Goal: Task Accomplishment & Management: Complete application form

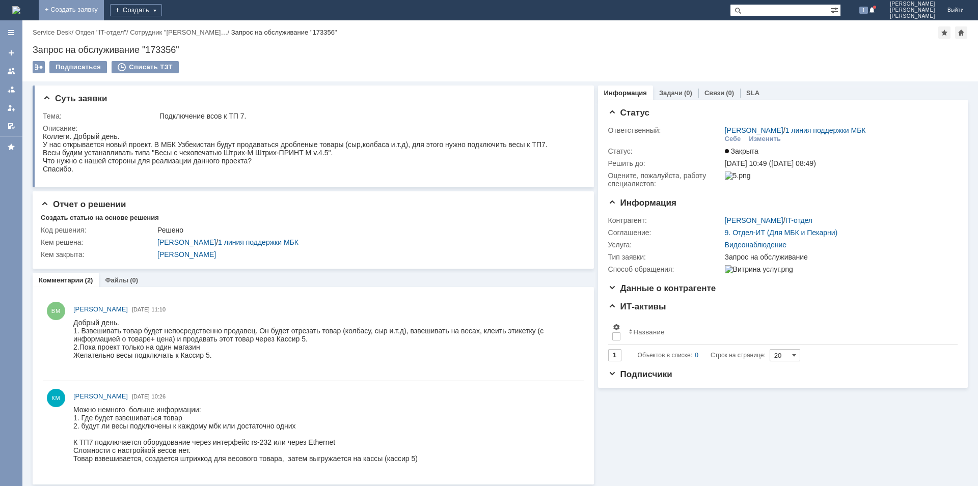
click at [104, 13] on link "+ Создать заявку" at bounding box center [71, 10] width 65 height 20
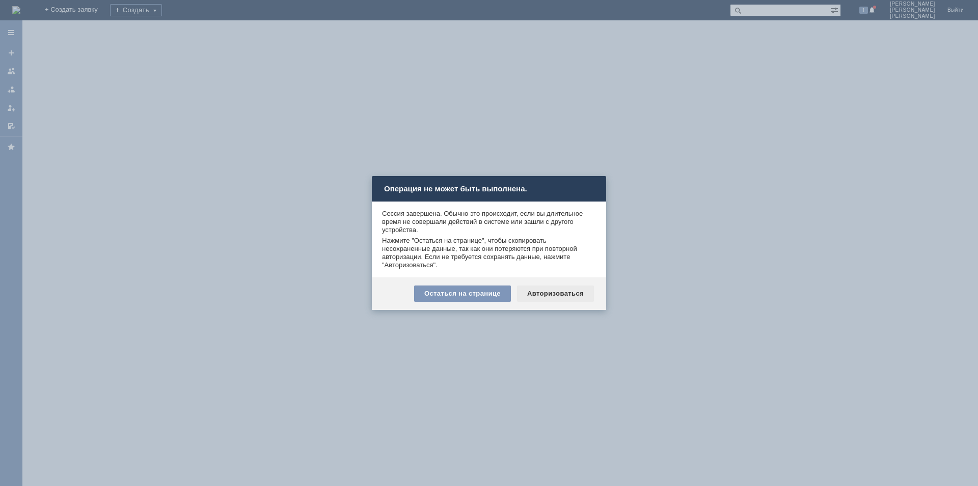
click at [562, 297] on div "Авторизоваться" at bounding box center [555, 294] width 77 height 16
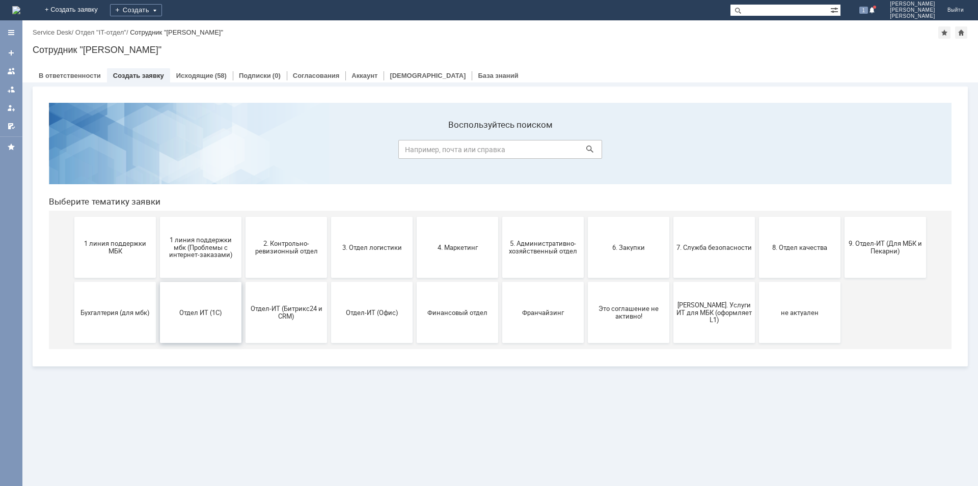
click at [215, 311] on span "Отдел ИТ (1С)" at bounding box center [200, 313] width 75 height 8
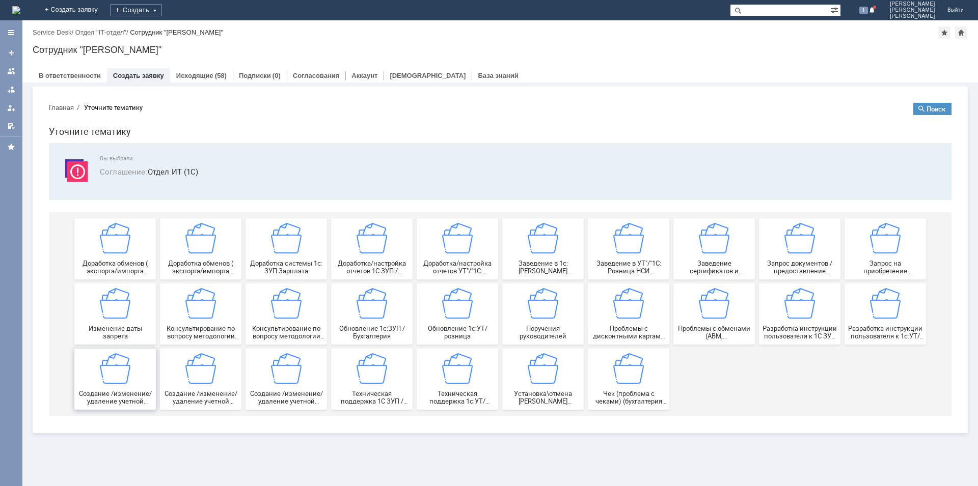
click at [126, 376] on img at bounding box center [115, 368] width 31 height 31
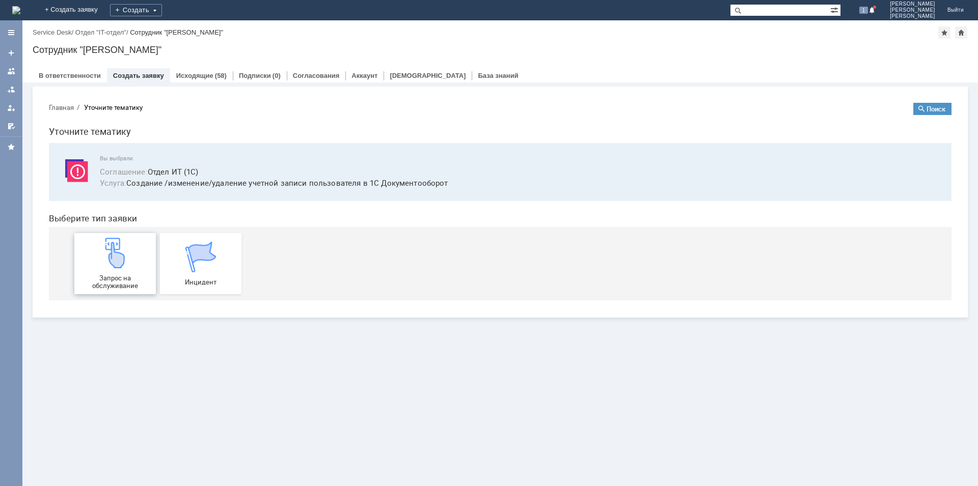
click at [114, 256] on img at bounding box center [115, 253] width 31 height 31
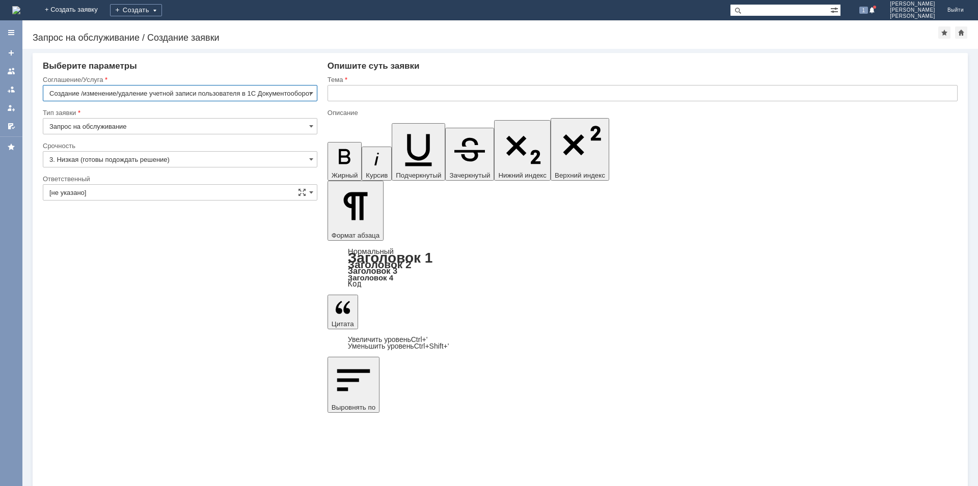
click at [378, 97] on input "text" at bounding box center [642, 93] width 630 height 16
click at [334, 91] on input "добавление пользаателя в ТП 7" at bounding box center [642, 93] width 630 height 16
type input "Добавление пользаателя в ТП 7"
click at [158, 160] on input "3. Низкая (готовы подождать решение)" at bounding box center [180, 159] width 274 height 16
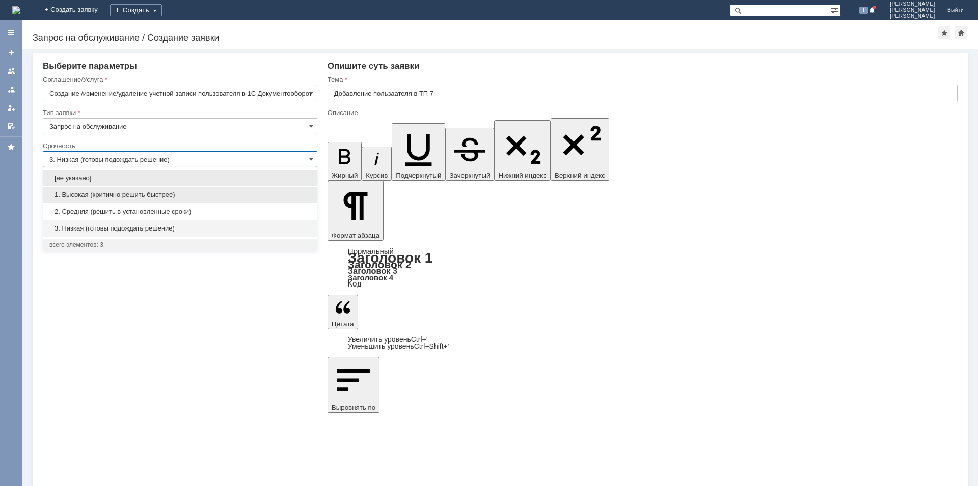
click at [155, 198] on span "1. Высокая (критично решить быстрее)" at bounding box center [179, 195] width 261 height 8
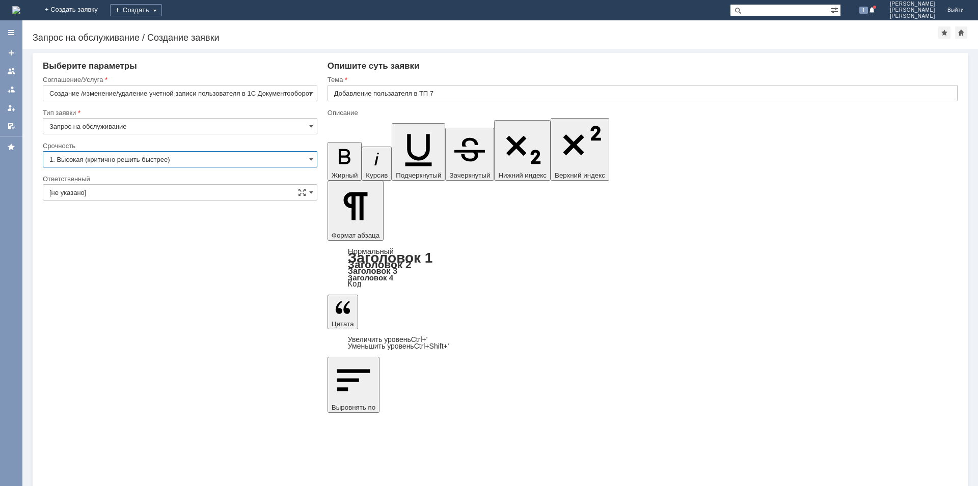
type input "1. Высокая (критично решить быстрее)"
click at [167, 192] on input "[не указано]" at bounding box center [180, 192] width 274 height 16
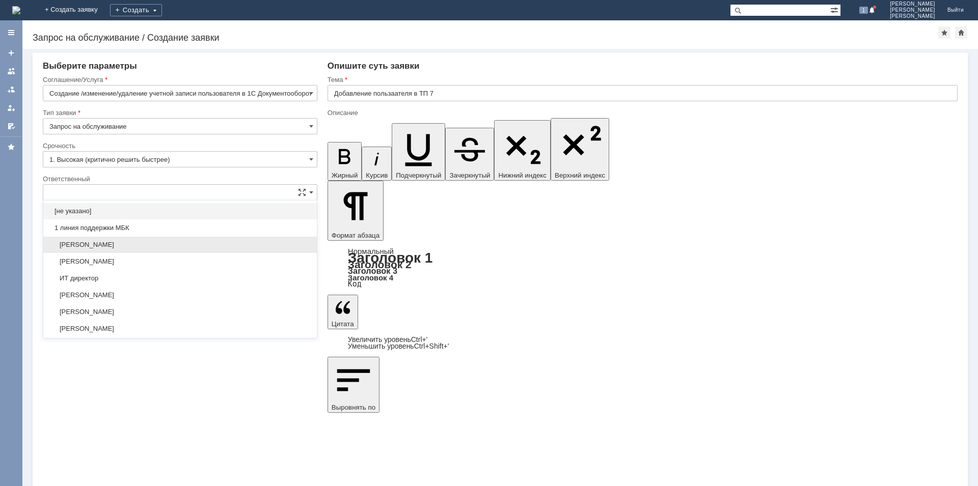
click at [156, 244] on span "[PERSON_NAME]" at bounding box center [179, 245] width 261 height 8
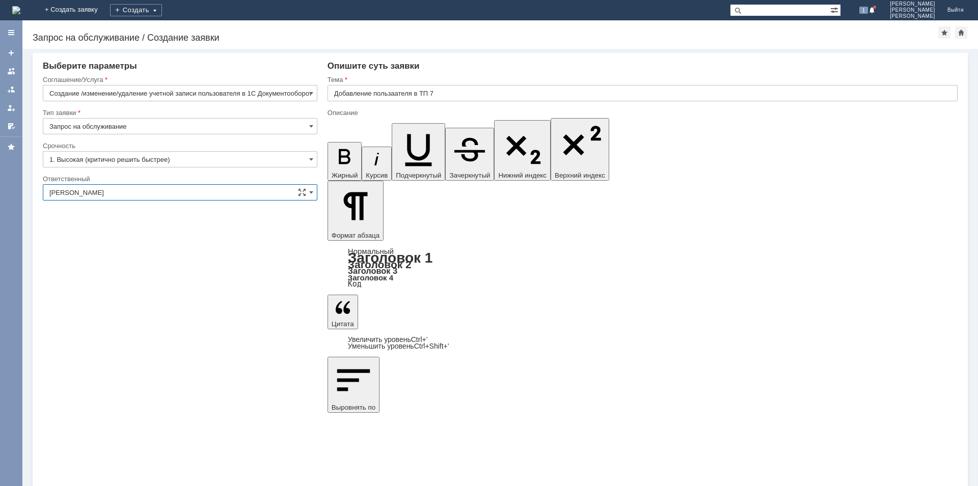
click at [181, 198] on input "[PERSON_NAME]" at bounding box center [180, 192] width 274 height 16
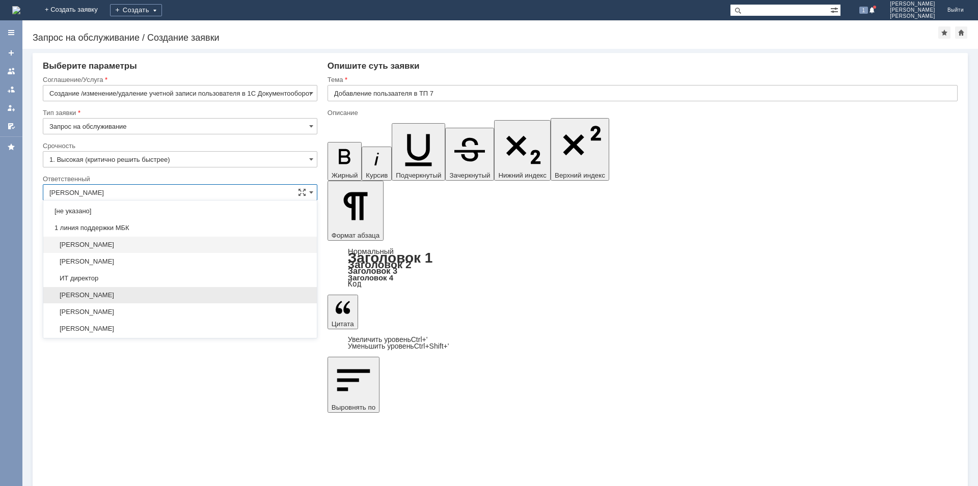
click at [133, 295] on span "[PERSON_NAME]" at bounding box center [179, 295] width 261 height 8
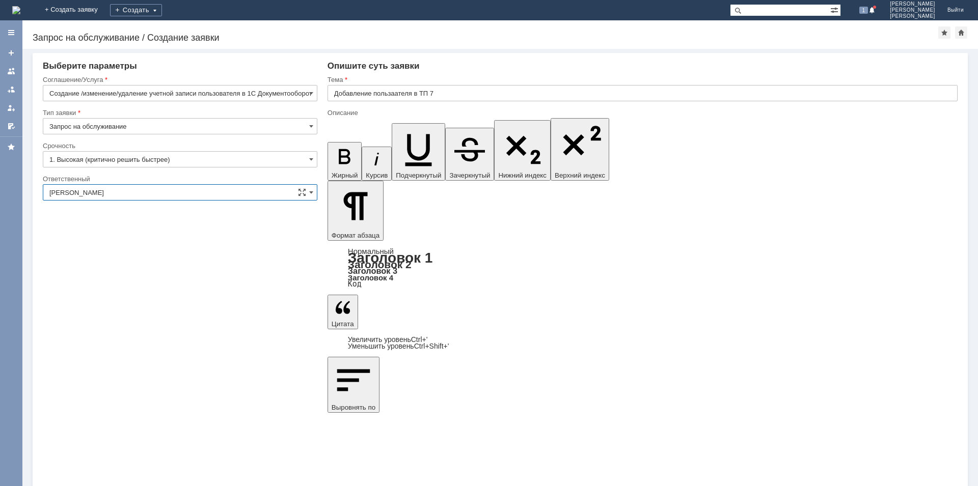
type input "[PERSON_NAME]"
